Goal: Task Accomplishment & Management: Use online tool/utility

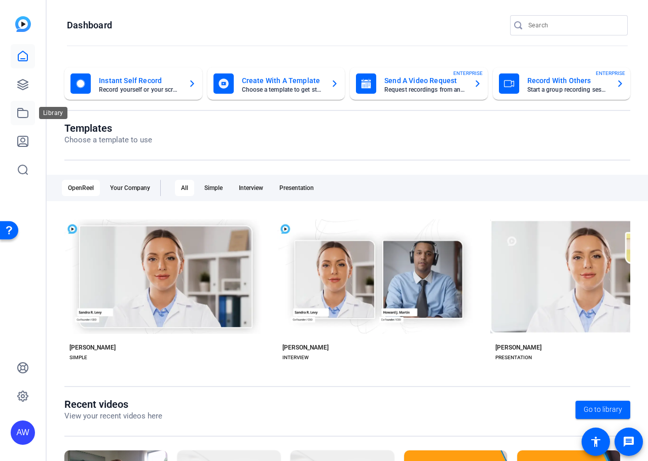
click at [27, 119] on icon at bounding box center [23, 113] width 12 height 12
click at [20, 86] on icon at bounding box center [23, 85] width 10 height 10
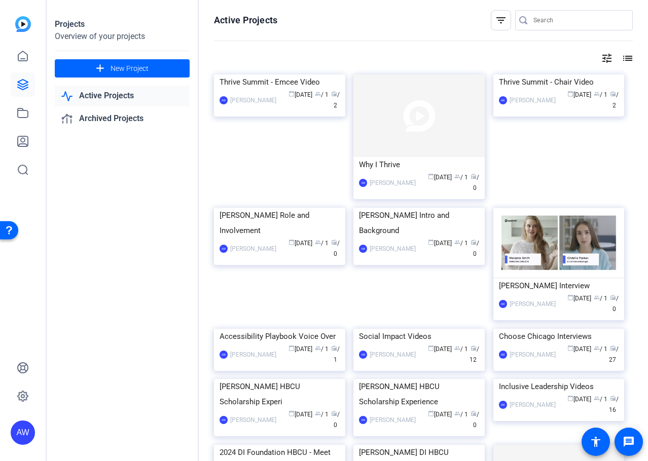
scroll to position [69, 0]
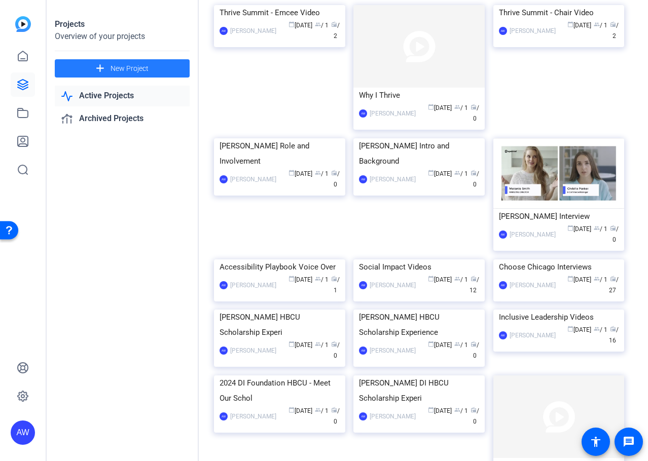
click at [97, 72] on mat-icon "add" at bounding box center [100, 68] width 13 height 13
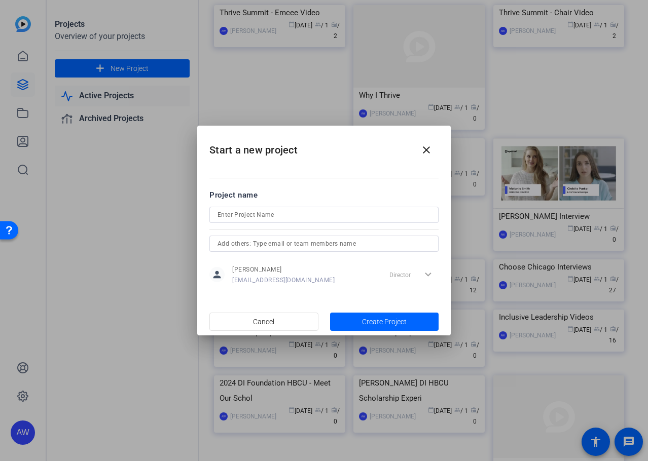
click at [316, 224] on div at bounding box center [323, 228] width 229 height 11
click at [315, 212] on input at bounding box center [323, 215] width 213 height 12
type input "Tourism for All Impact Experts"
click at [379, 323] on span "Create Project" at bounding box center [384, 322] width 45 height 11
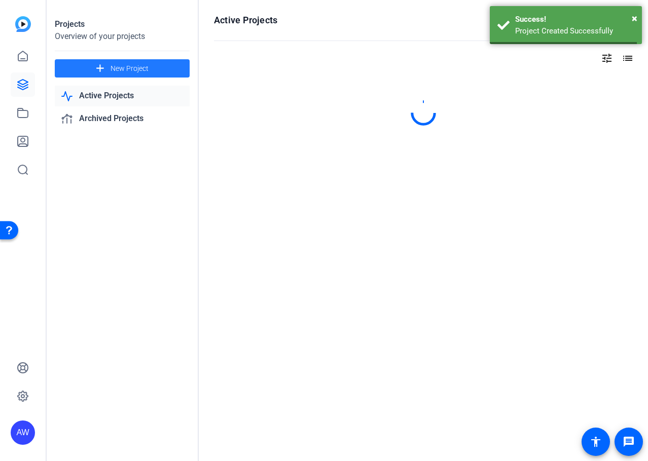
scroll to position [0, 0]
